Goal: Task Accomplishment & Management: Manage account settings

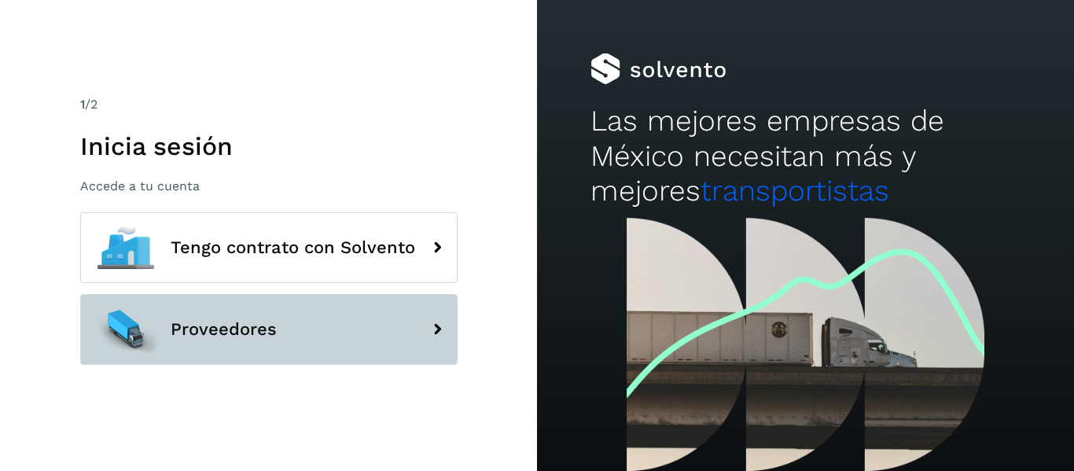
click at [230, 323] on span "Proveedores" at bounding box center [224, 329] width 106 height 19
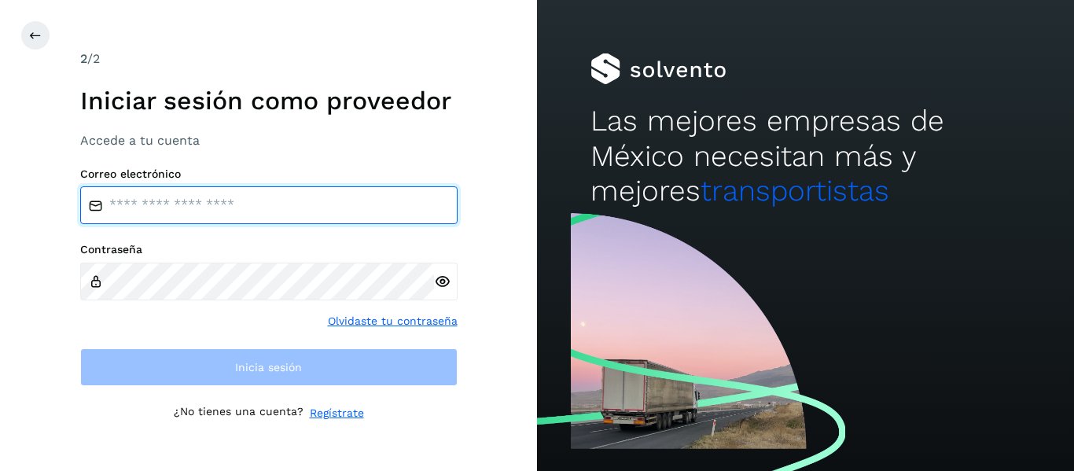
type input "**********"
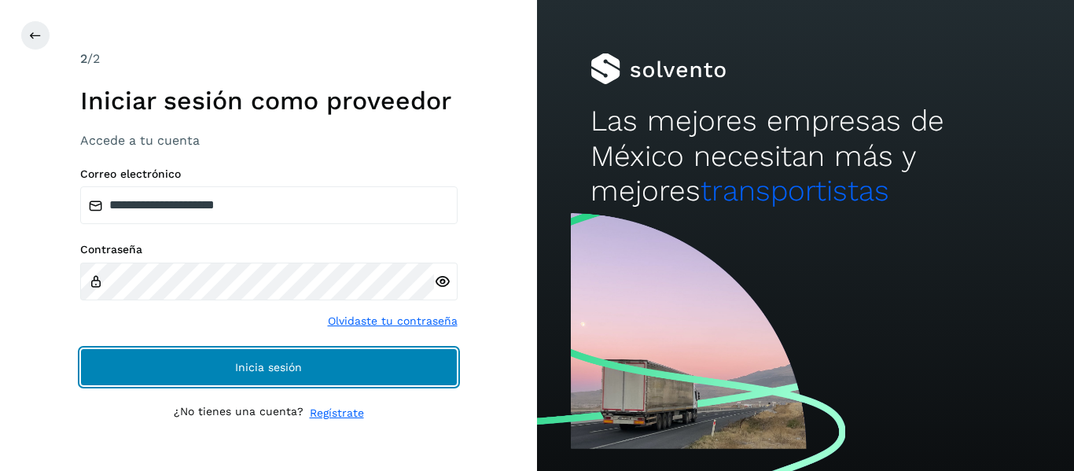
click at [261, 364] on span "Inicia sesión" at bounding box center [268, 367] width 67 height 11
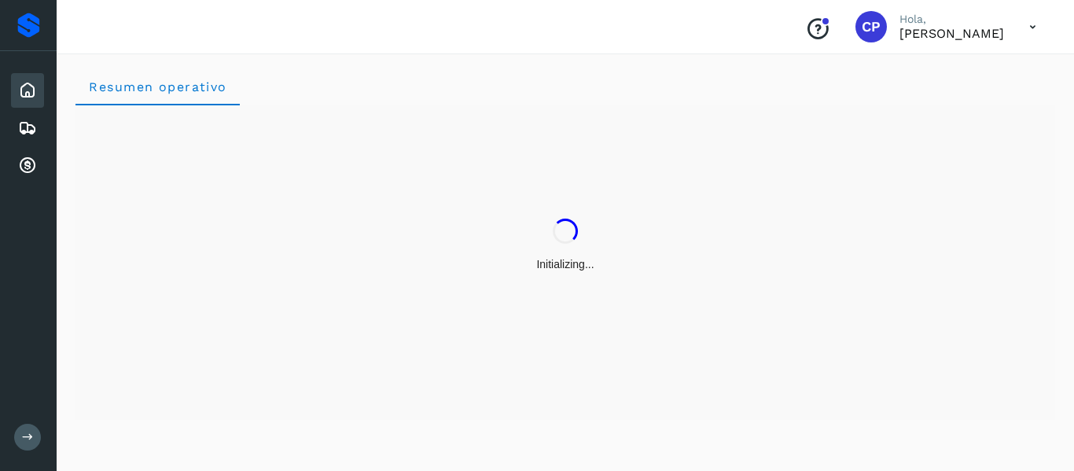
click at [768, 135] on div "Initializing..." at bounding box center [566, 245] width 980 height 280
click at [691, 203] on div "Initializing..." at bounding box center [566, 245] width 980 height 280
click at [31, 159] on icon at bounding box center [27, 166] width 19 height 19
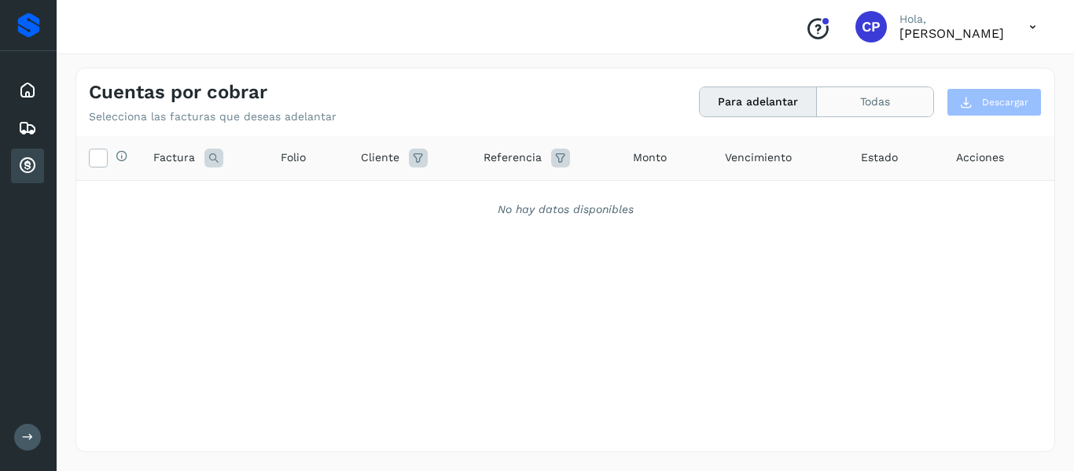
click at [901, 101] on button "Todas" at bounding box center [875, 101] width 116 height 29
